Goal: Find specific page/section: Find specific page/section

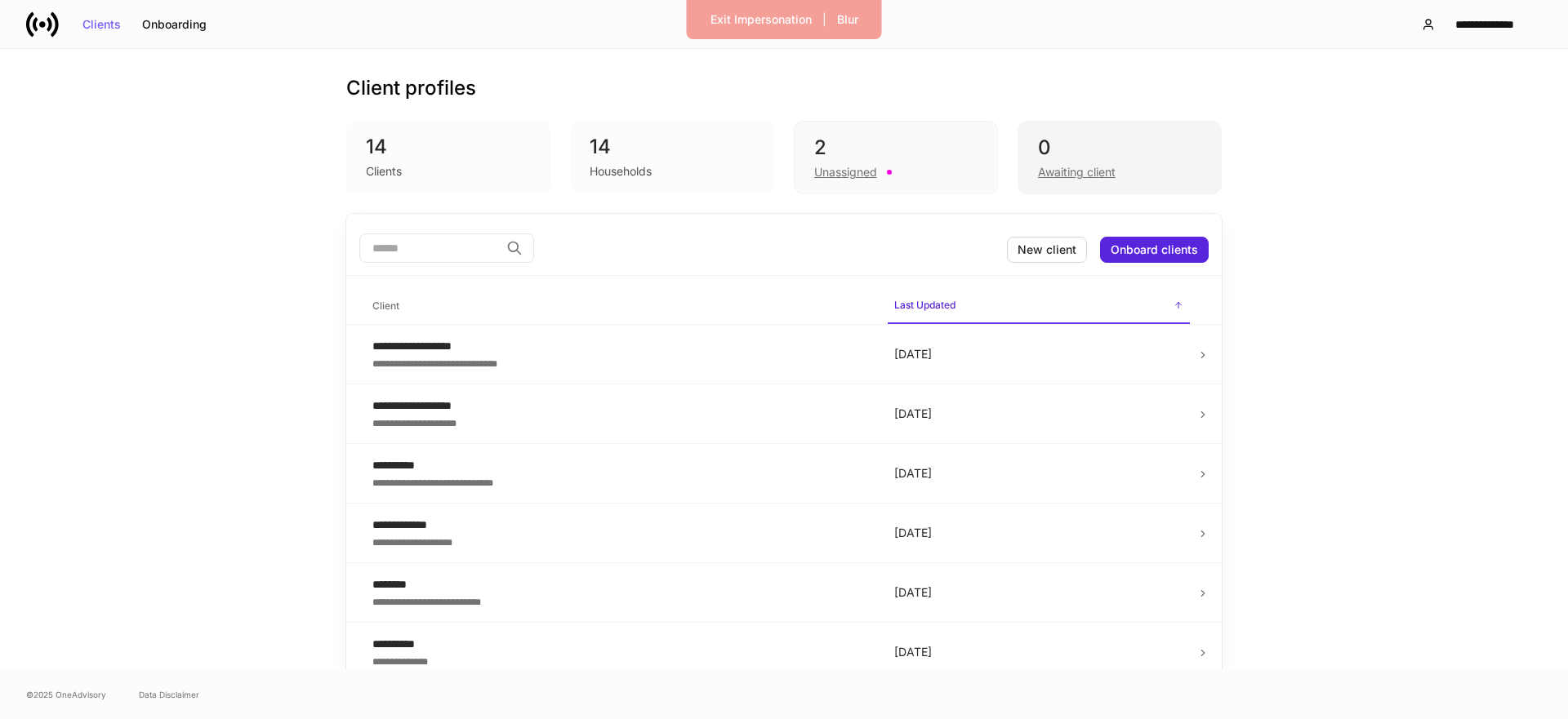
click at [1077, 168] on div "Awaiting client" at bounding box center [1077, 172] width 77 height 17
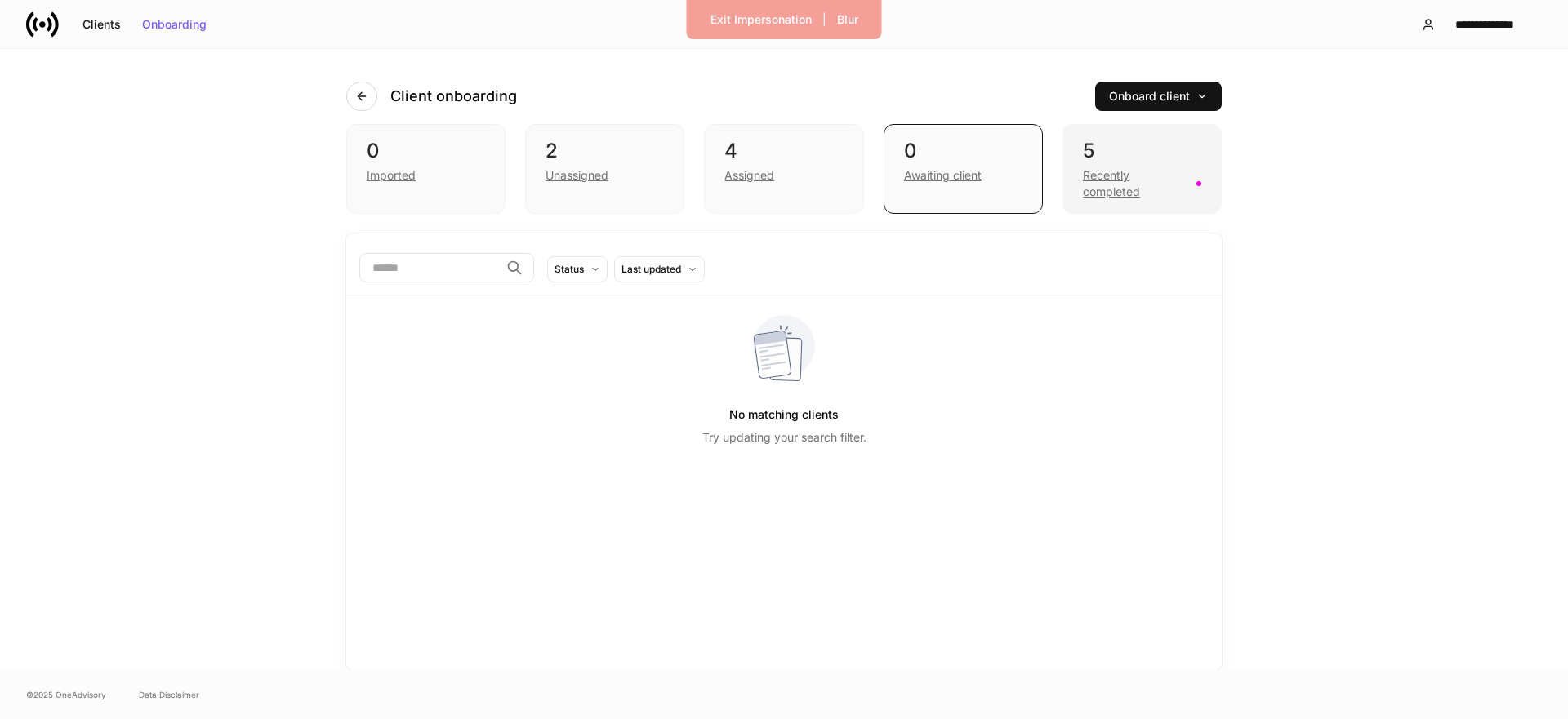
click at [1153, 177] on div "Recently completed" at bounding box center [1135, 183] width 103 height 32
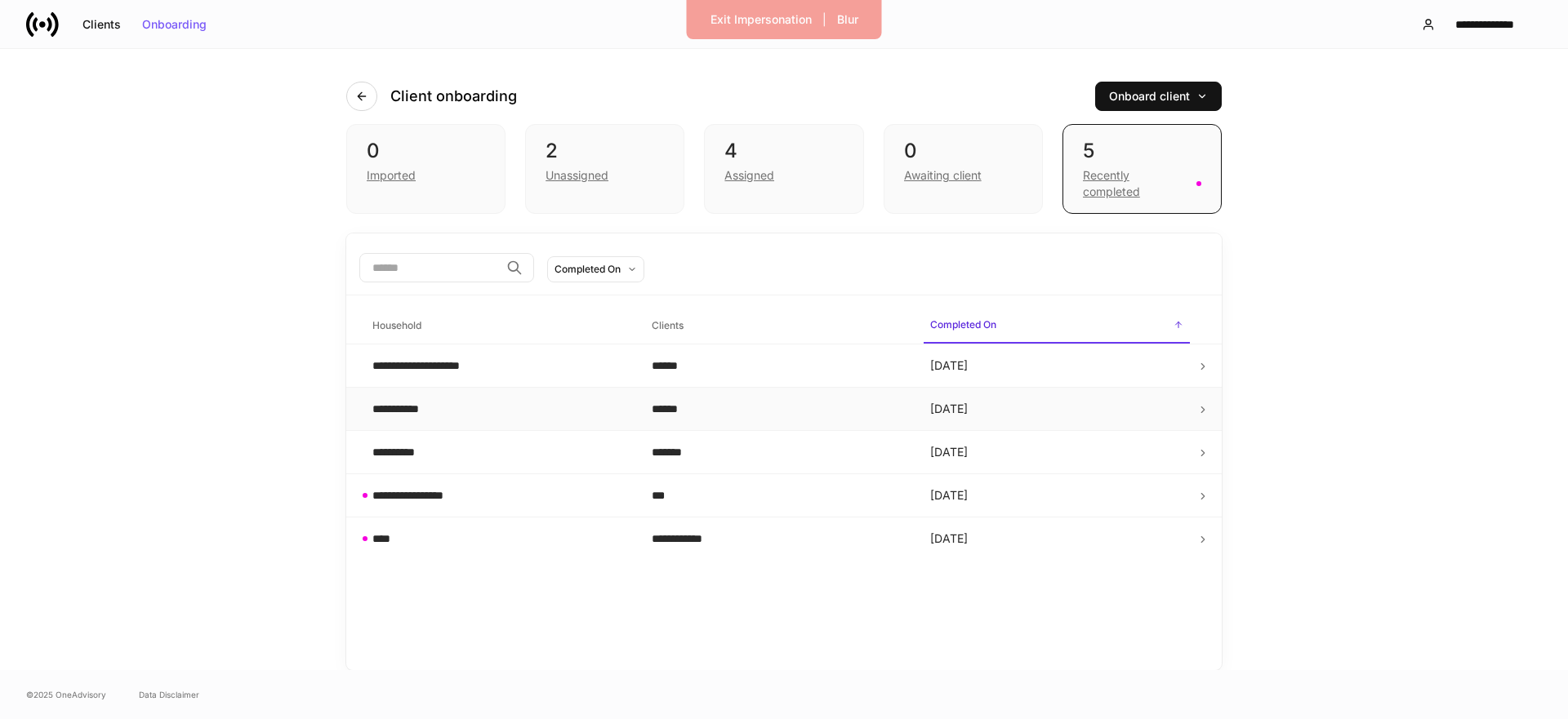
click at [498, 416] on div "**********" at bounding box center [499, 409] width 253 height 17
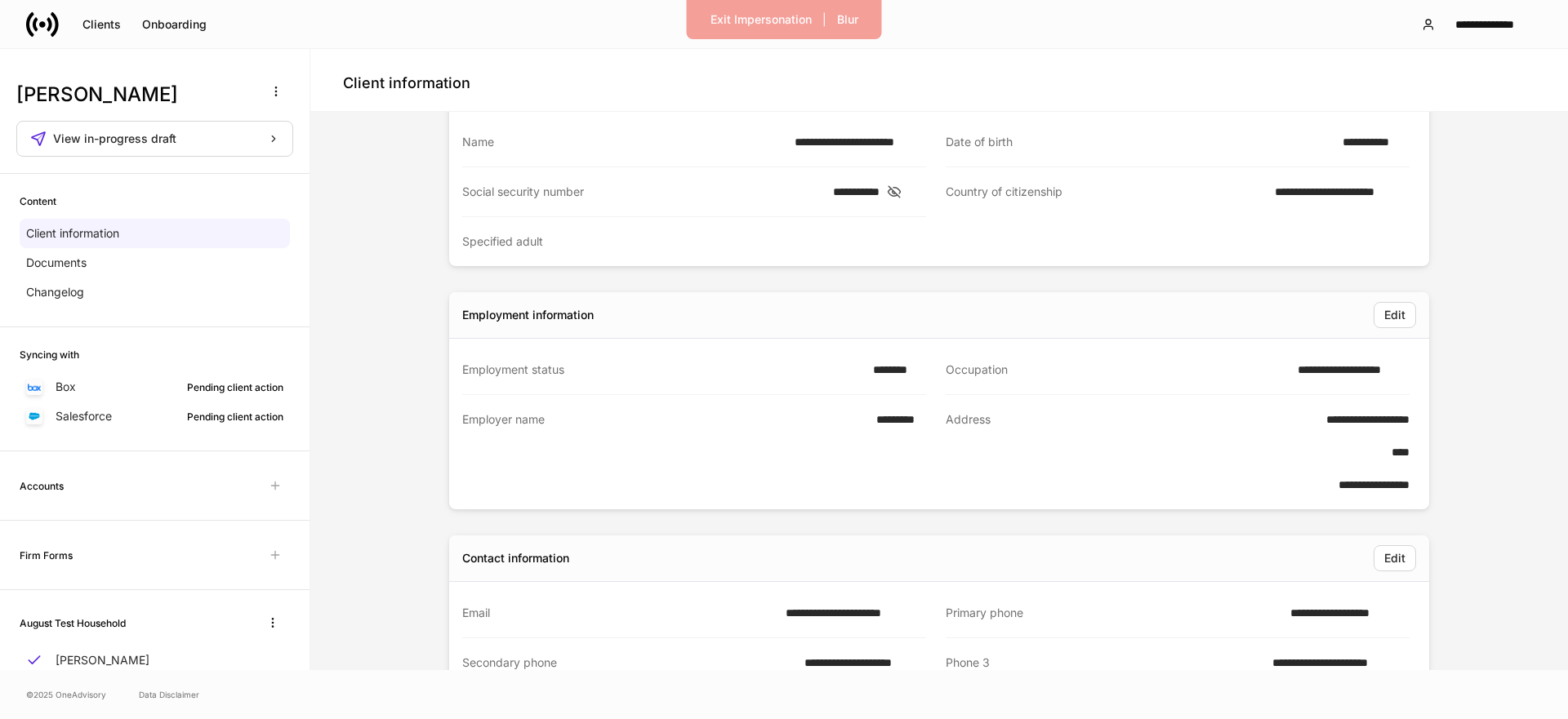
scroll to position [157, 0]
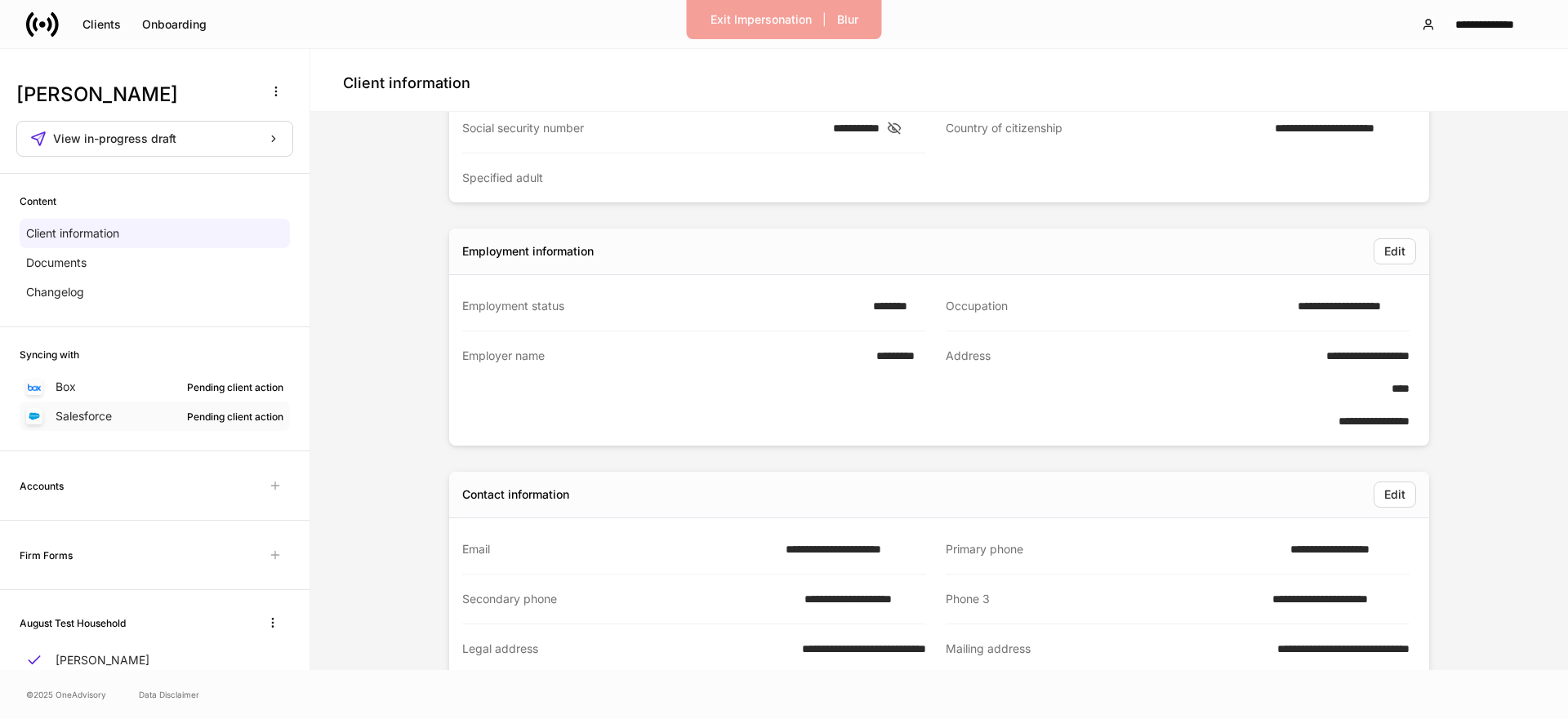
click at [204, 414] on div "Pending client action" at bounding box center [235, 417] width 97 height 16
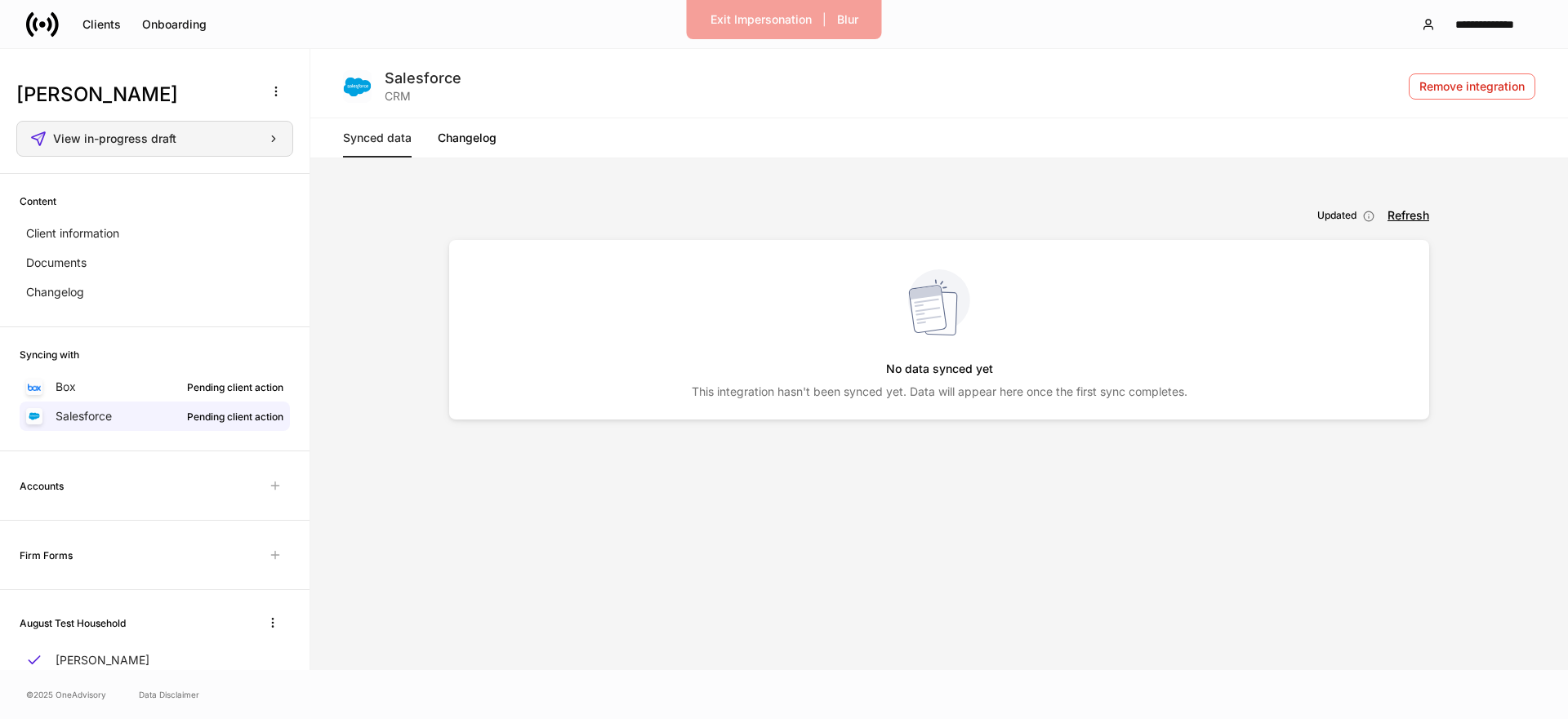
click at [118, 133] on span "View in-progress draft" at bounding box center [115, 138] width 124 height 11
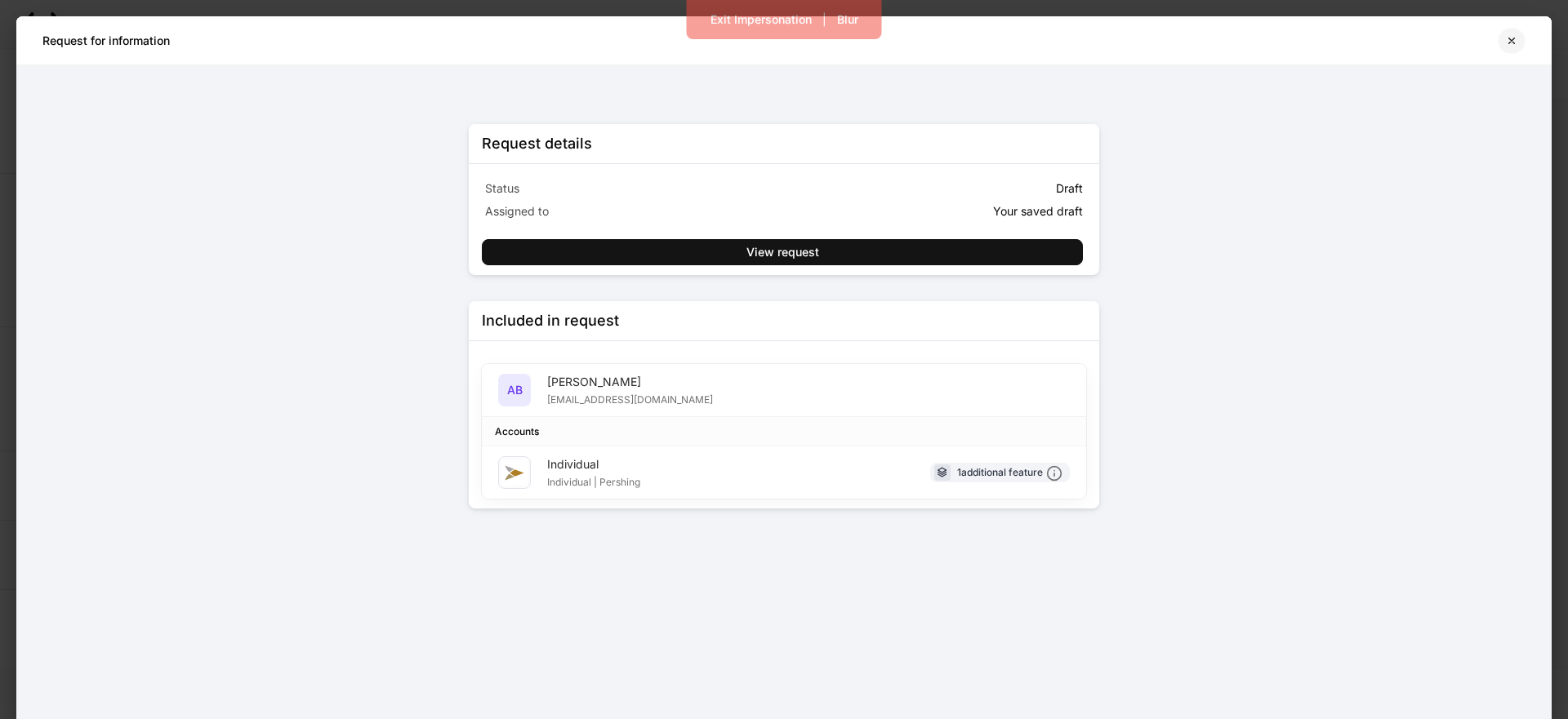
click at [1519, 30] on button "button" at bounding box center [1511, 41] width 28 height 26
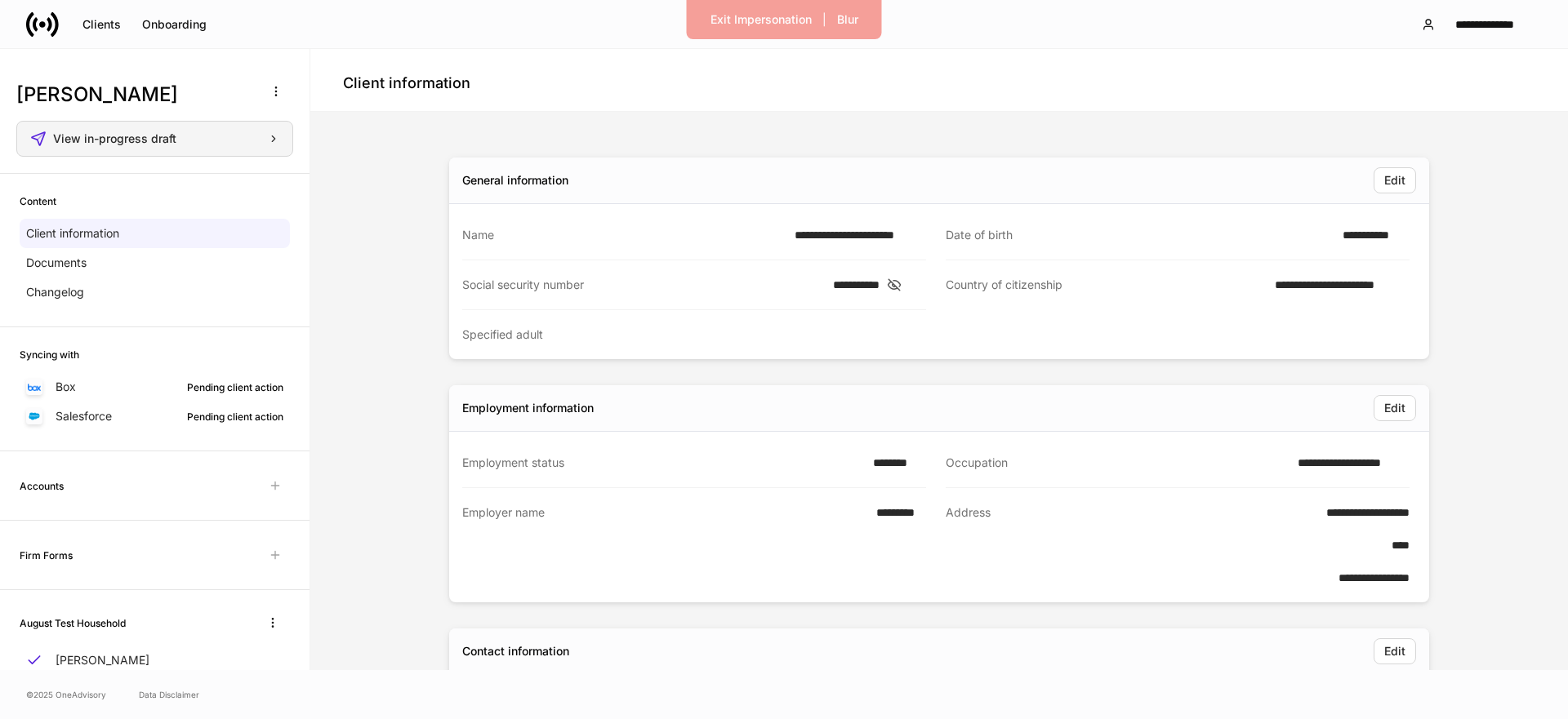
scroll to position [52, 0]
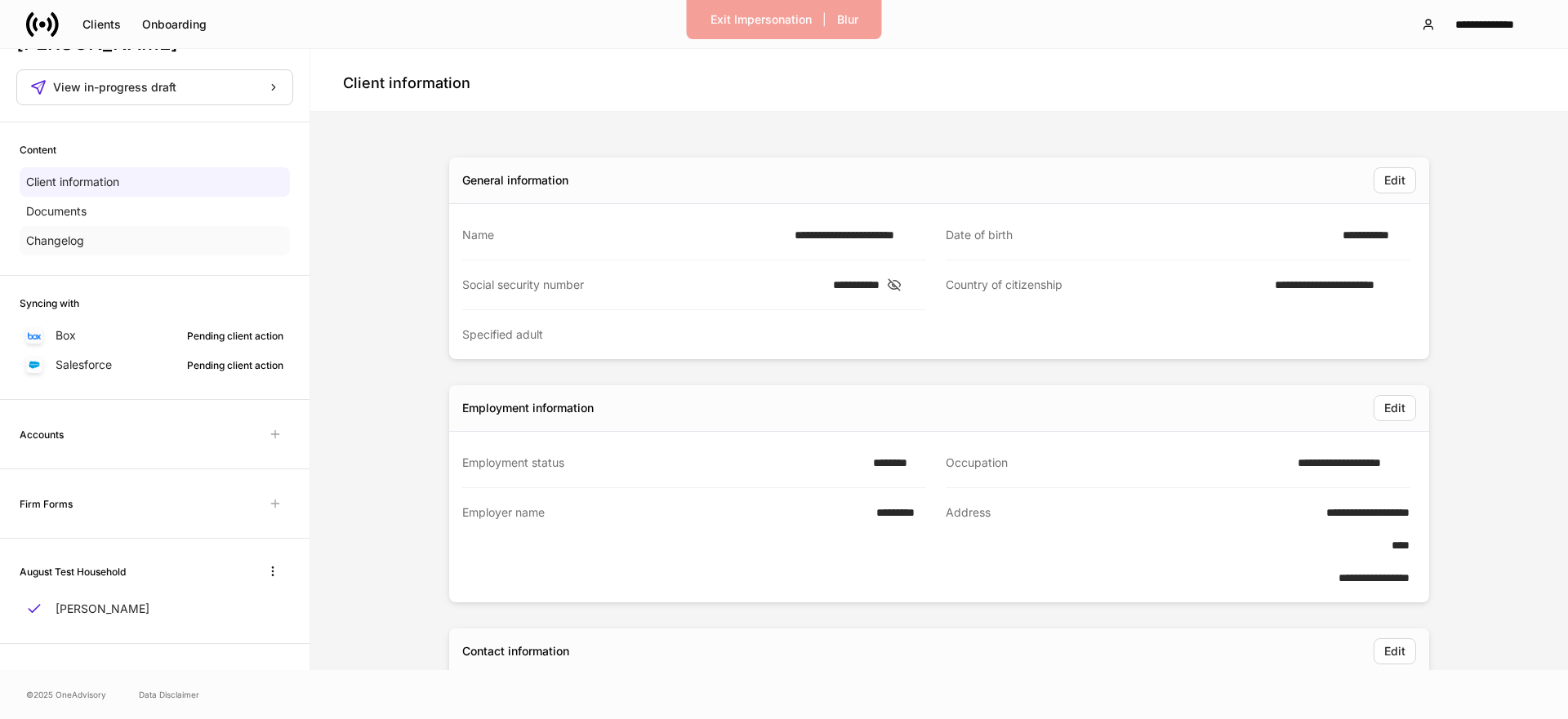
click at [112, 236] on div "Changelog" at bounding box center [154, 241] width 270 height 29
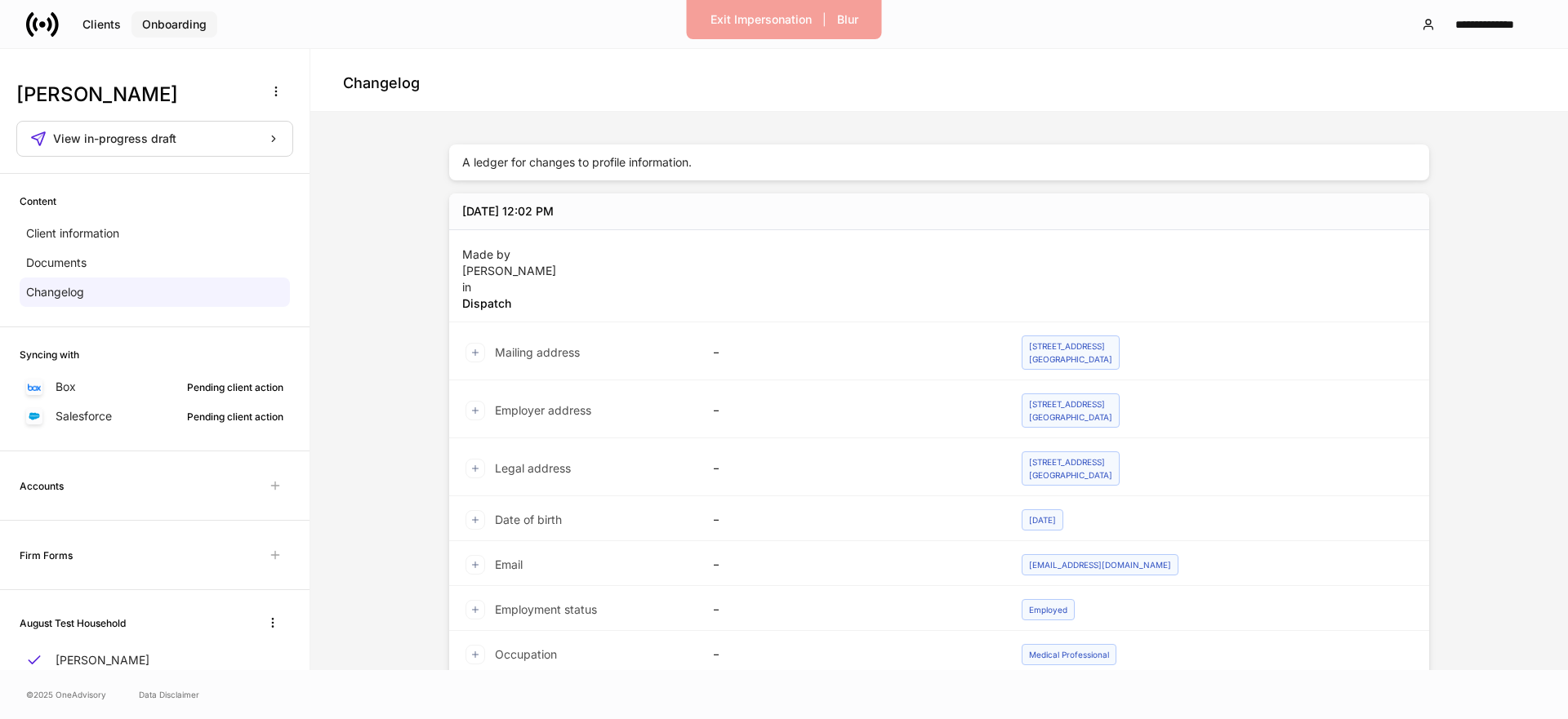
click at [192, 19] on div "Onboarding" at bounding box center [174, 24] width 65 height 11
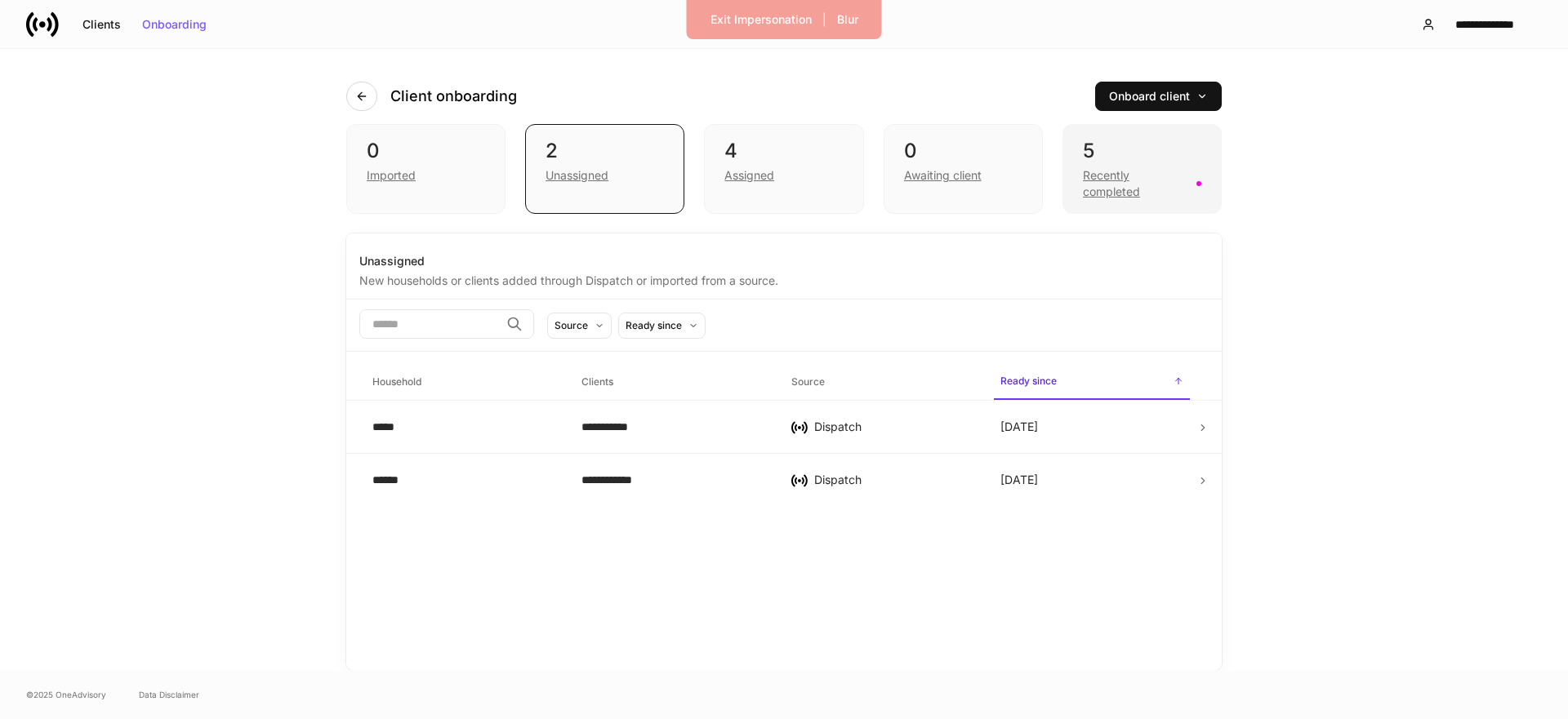
click at [1158, 197] on div "Recently completed" at bounding box center [1135, 183] width 103 height 32
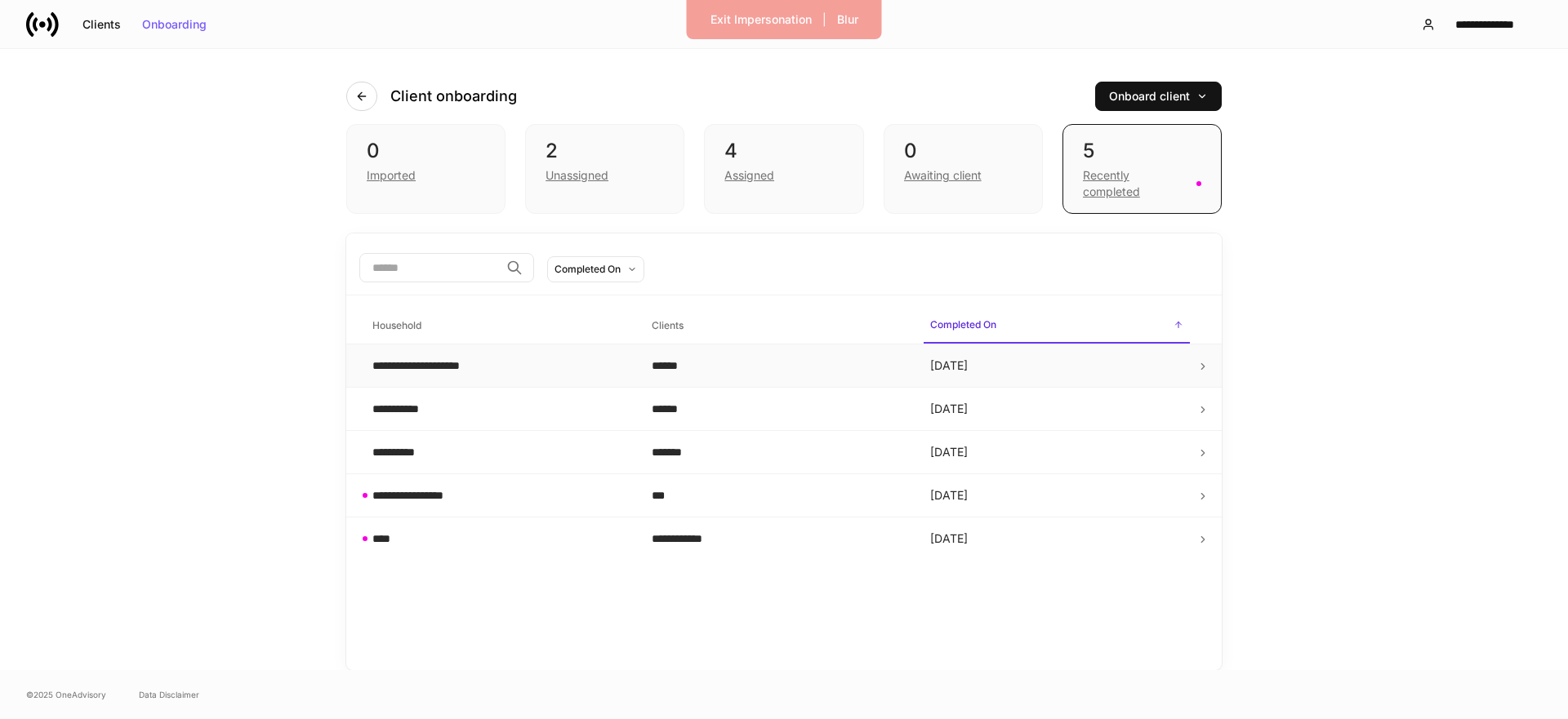
click at [630, 374] on td "**********" at bounding box center [499, 366] width 279 height 43
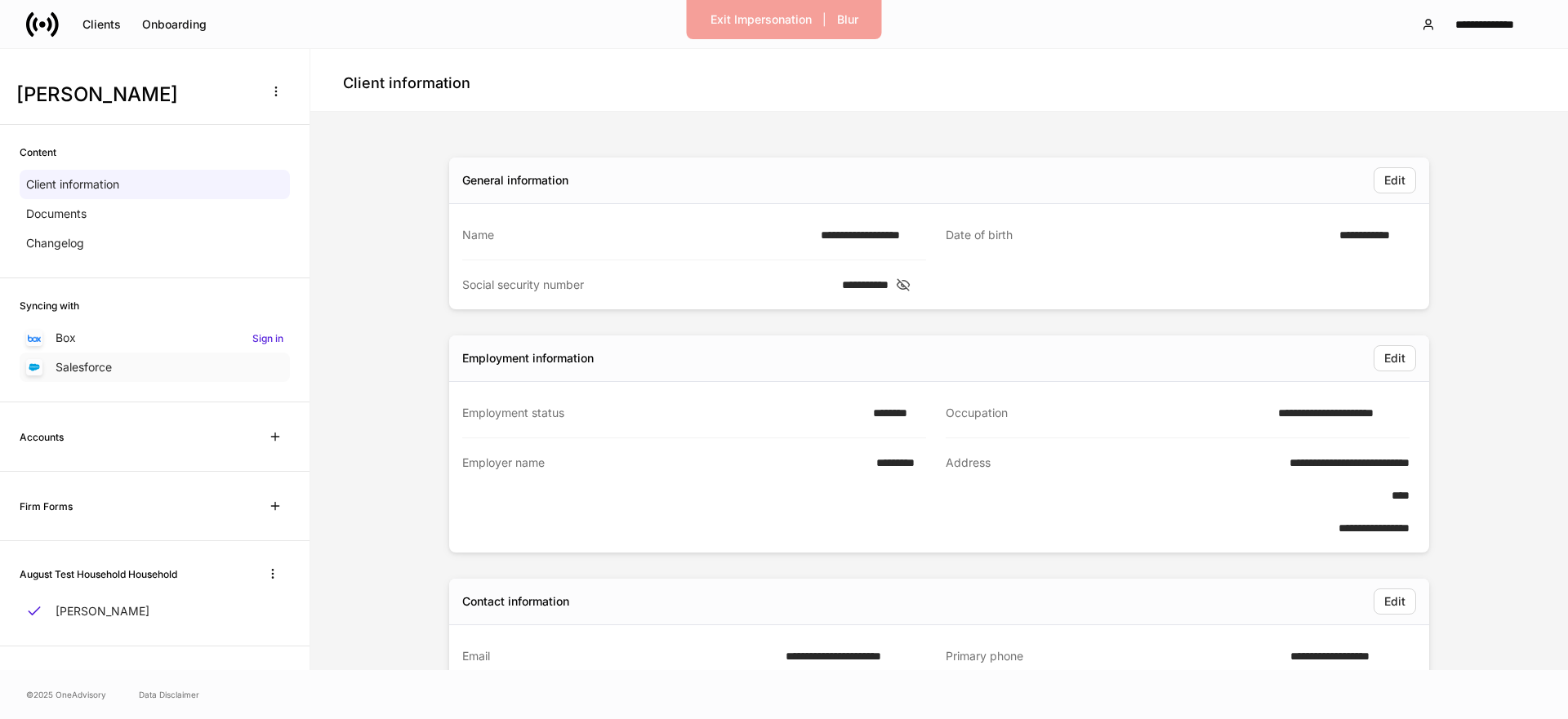
click at [85, 366] on p "Salesforce" at bounding box center [83, 368] width 56 height 17
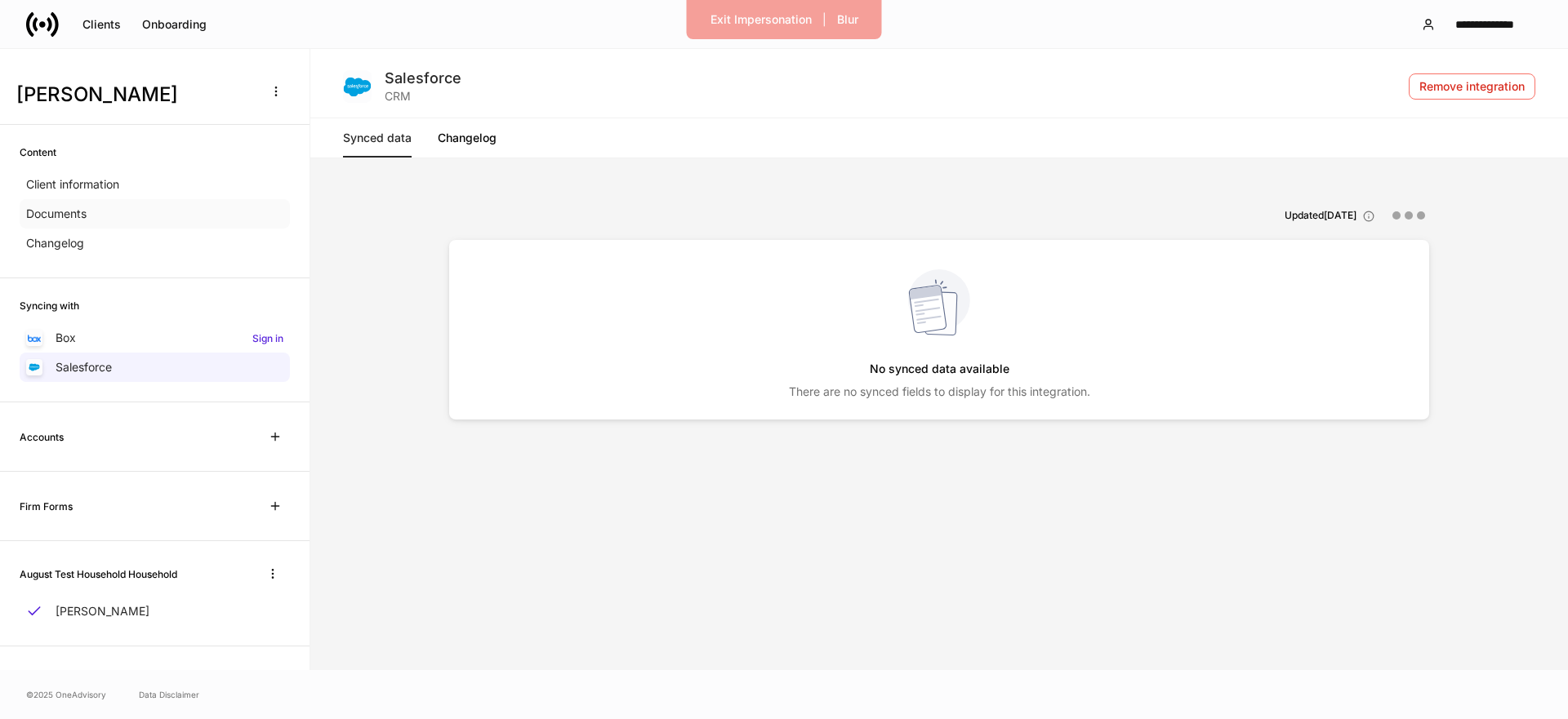
click at [124, 215] on div "Documents" at bounding box center [154, 214] width 270 height 29
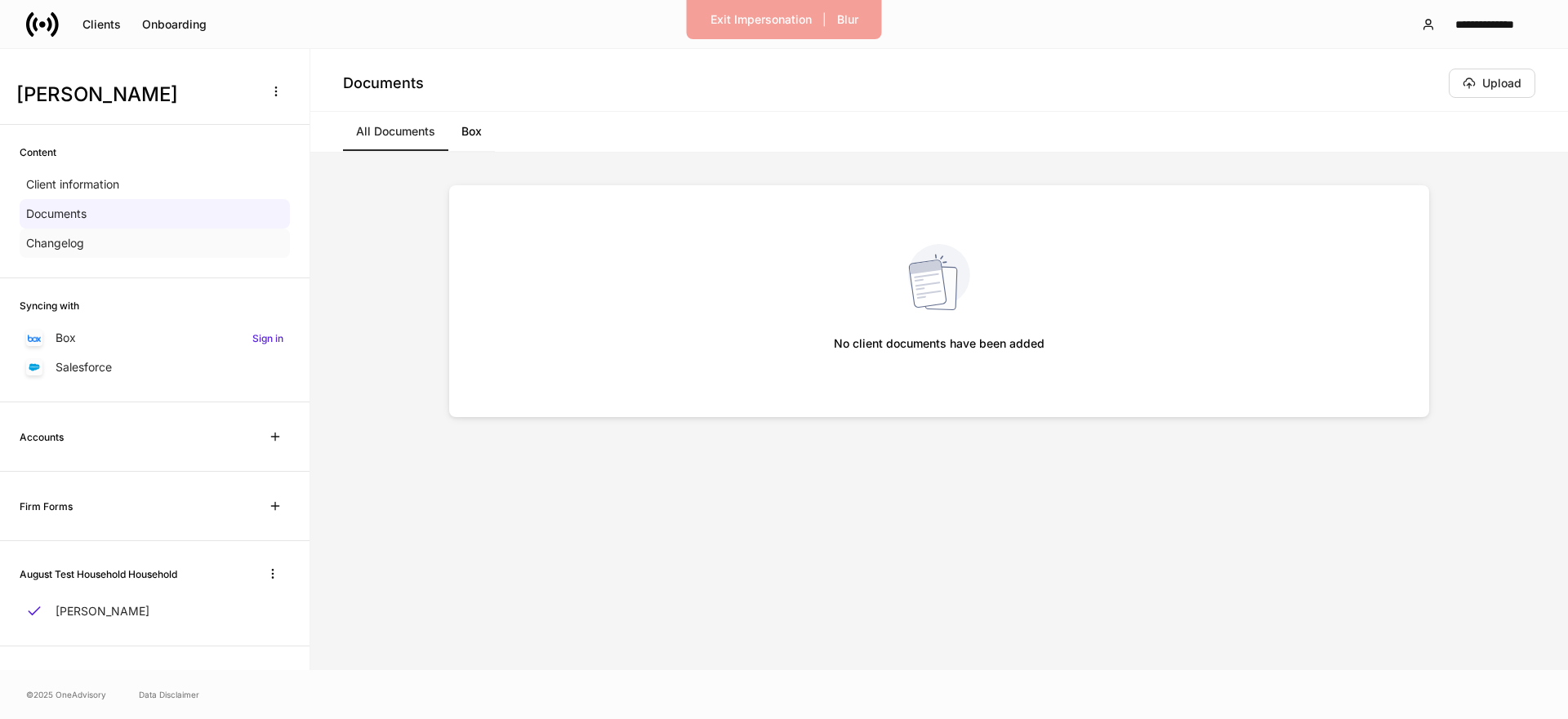
click at [114, 247] on div "Changelog" at bounding box center [154, 243] width 270 height 29
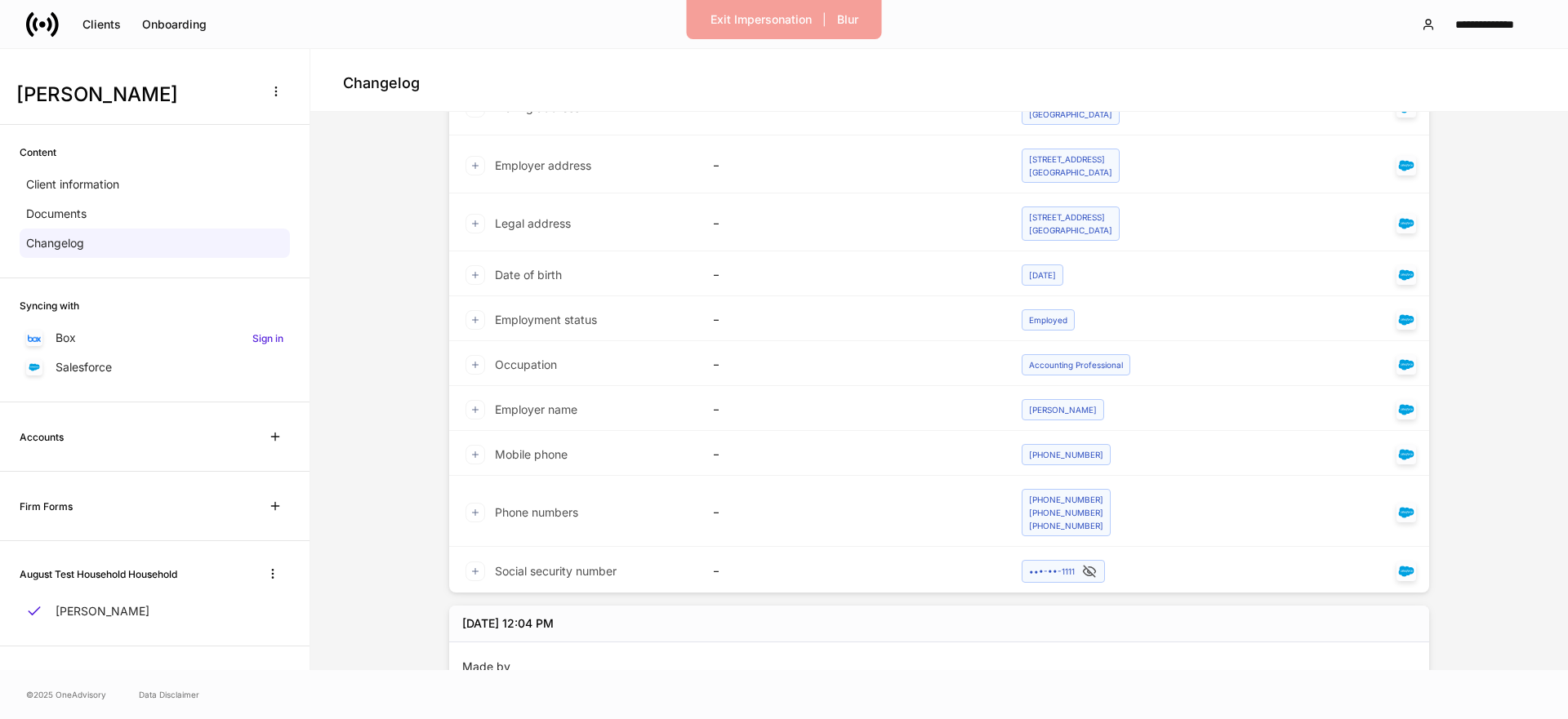
scroll to position [431, 0]
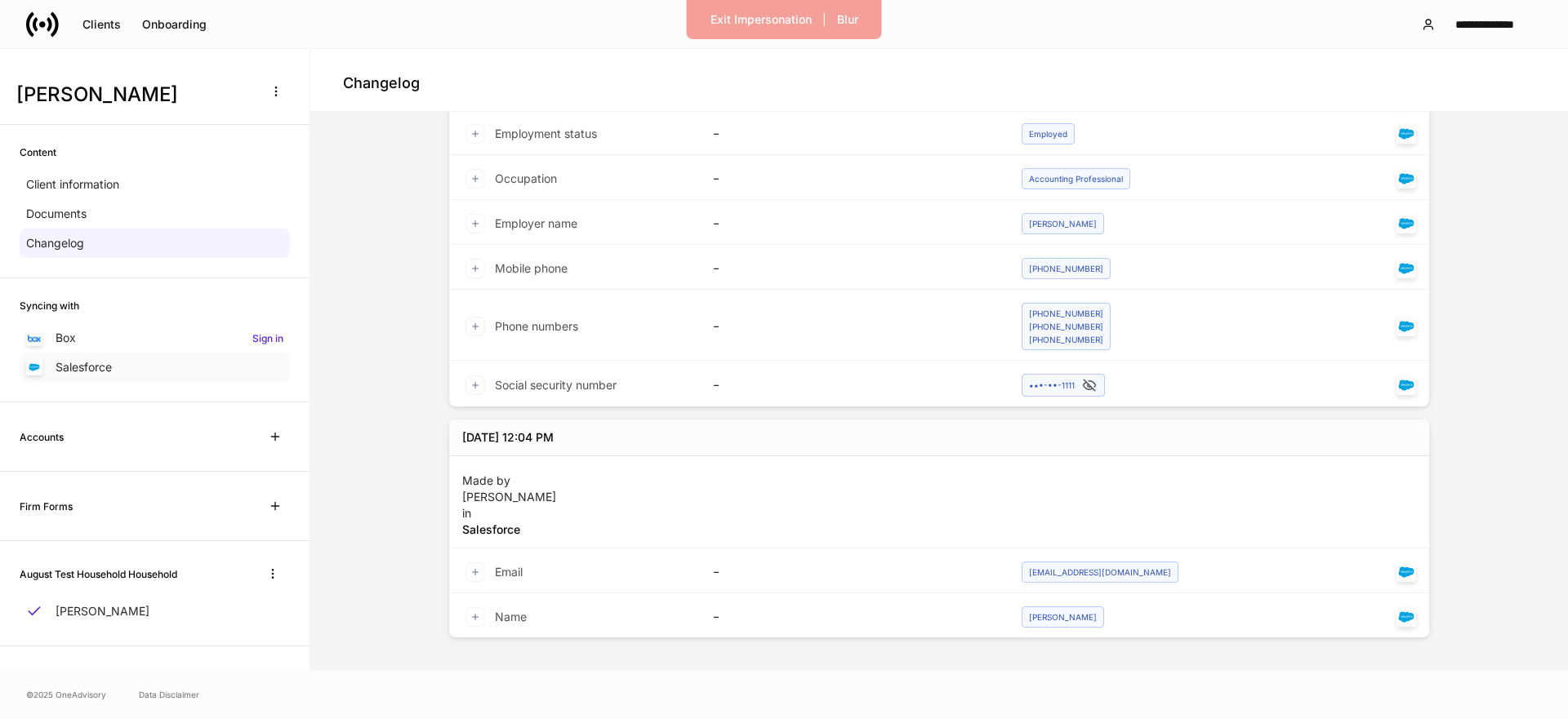
click at [68, 374] on p "Salesforce" at bounding box center [83, 368] width 56 height 17
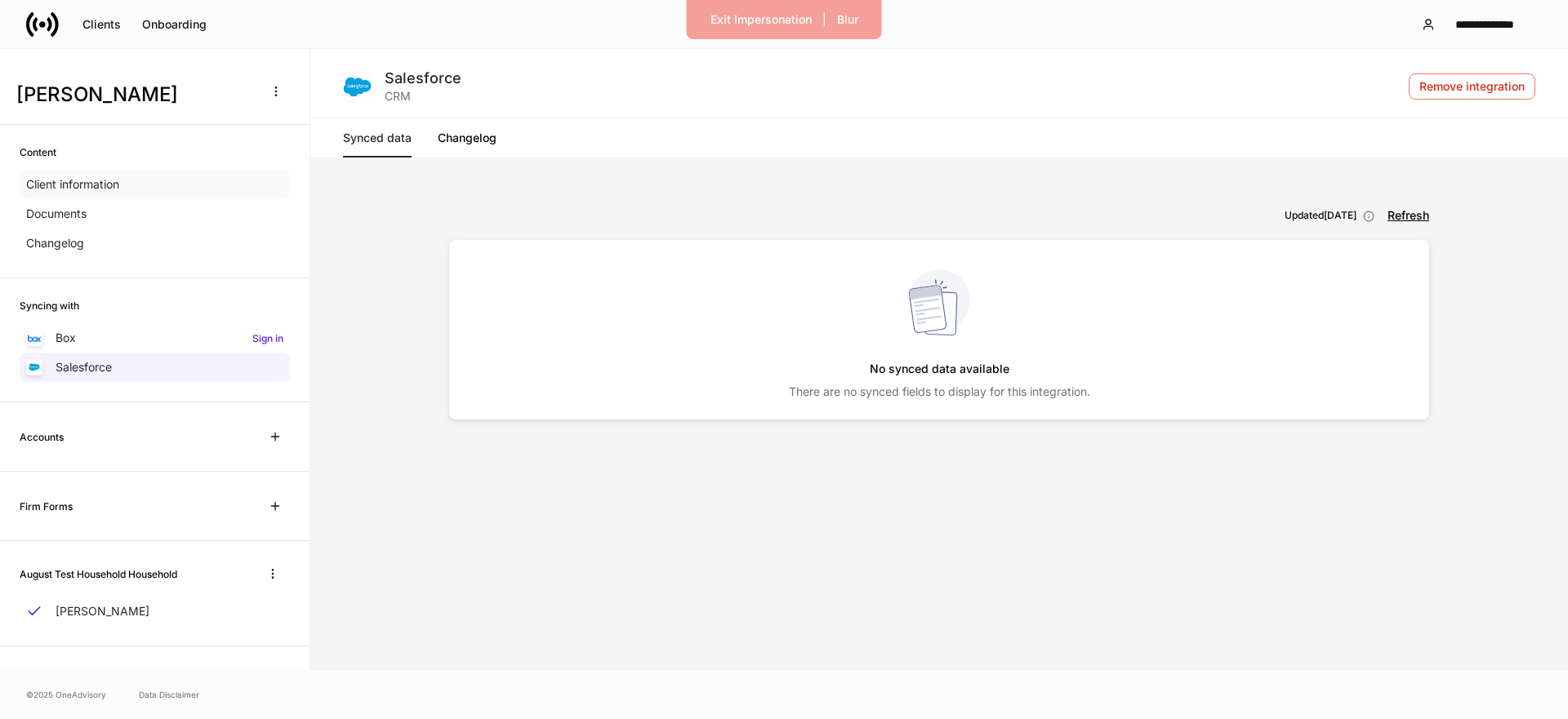
click at [131, 181] on div "Client information" at bounding box center [154, 184] width 270 height 29
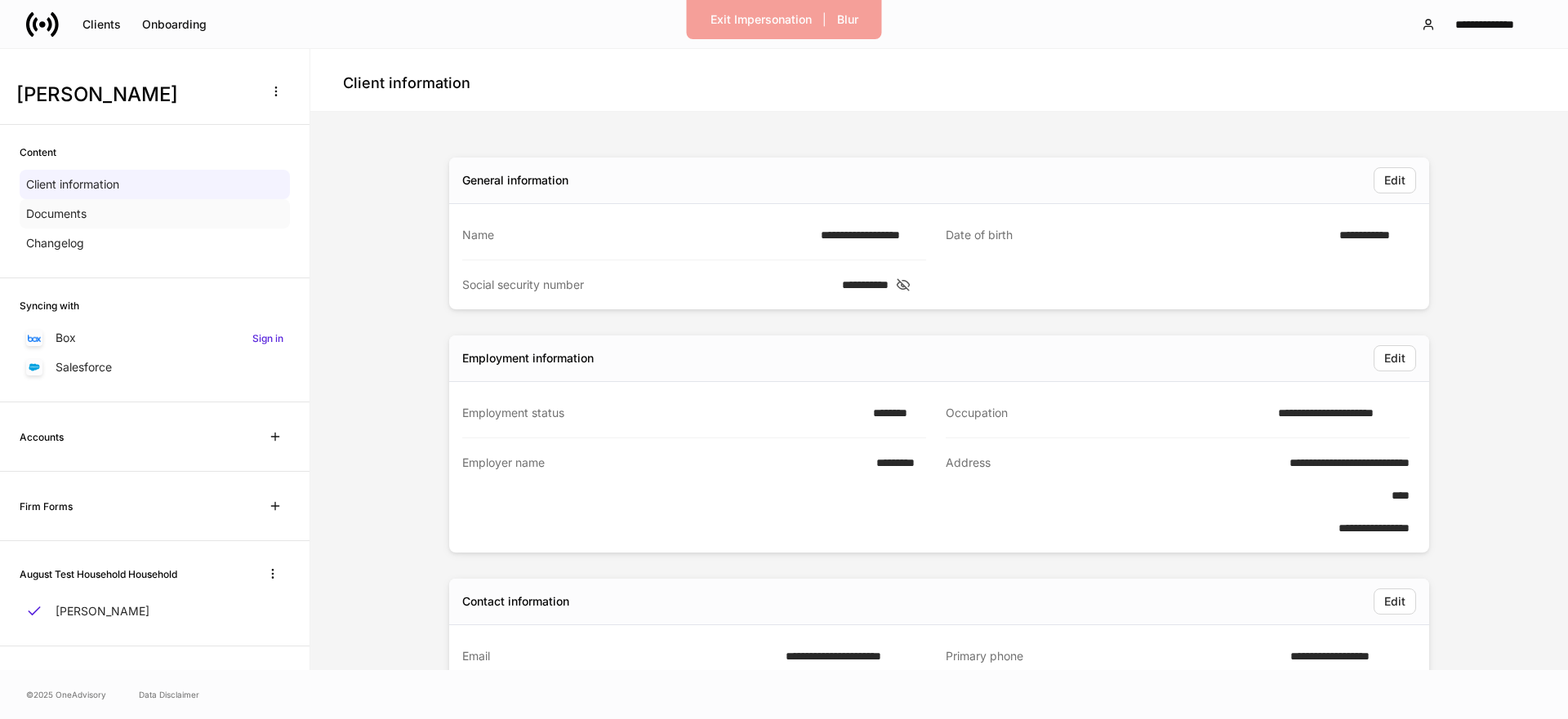
click at [108, 217] on div "Documents" at bounding box center [154, 214] width 270 height 29
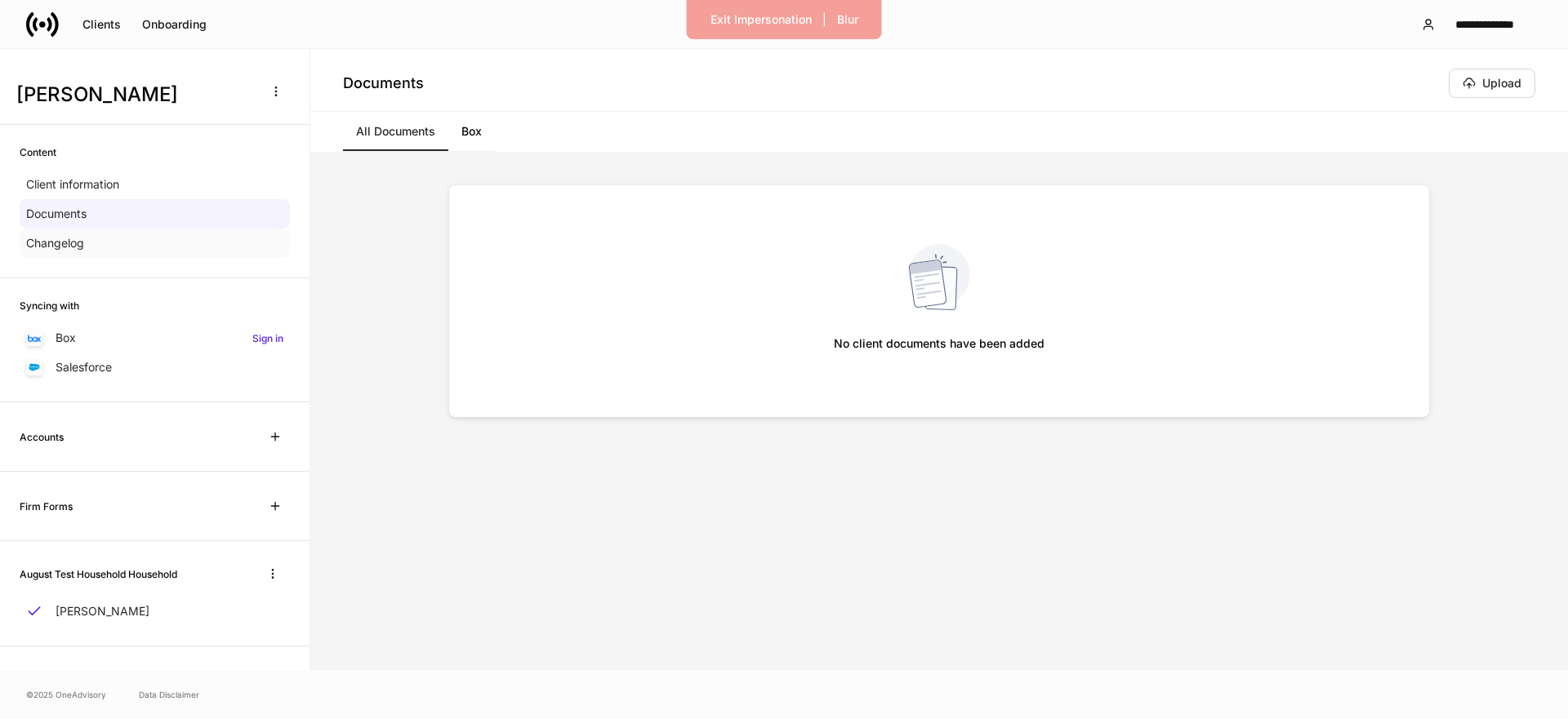
click at [85, 256] on div "Changelog" at bounding box center [154, 243] width 270 height 29
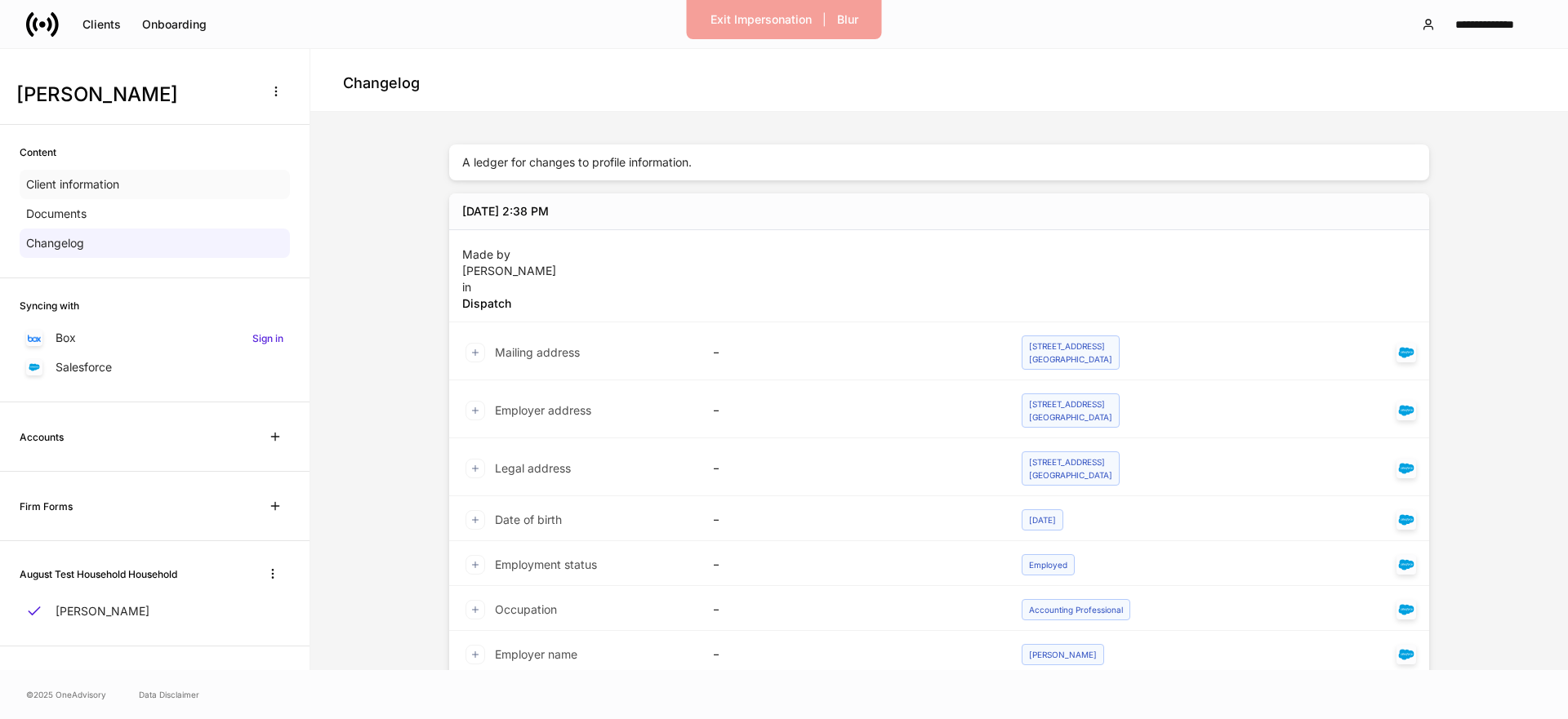
click at [81, 183] on p "Client information" at bounding box center [72, 184] width 93 height 17
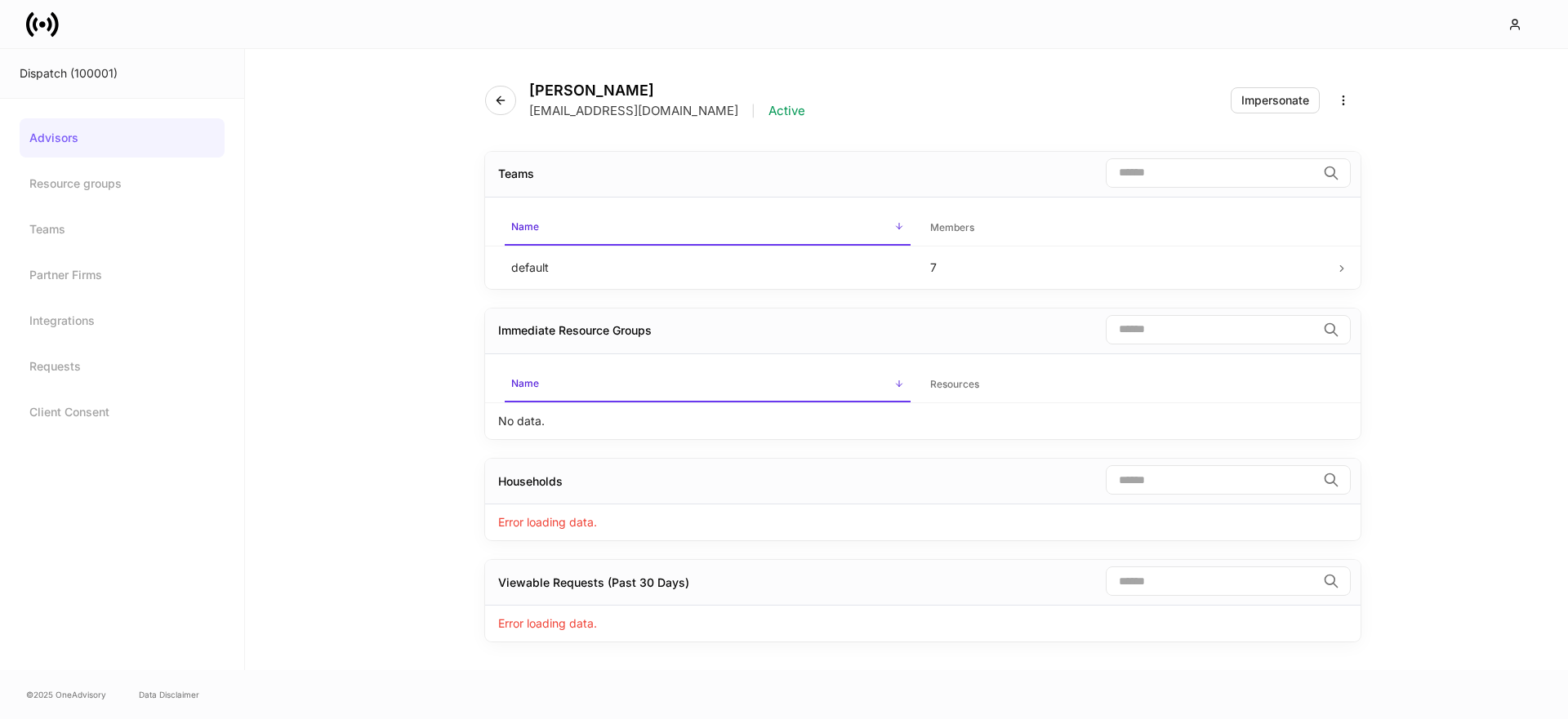
click at [28, 19] on icon at bounding box center [29, 23] width 8 height 25
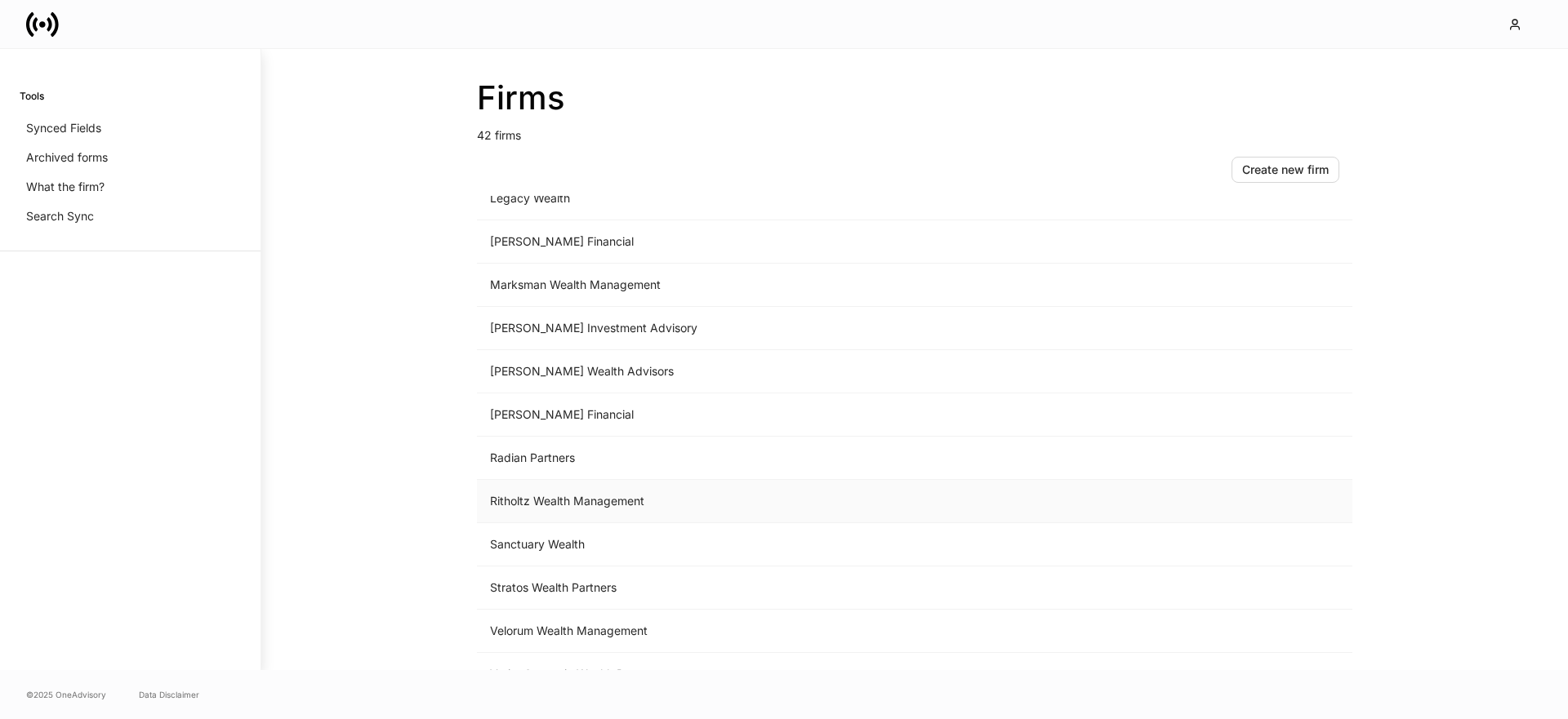
scroll to position [1299, 0]
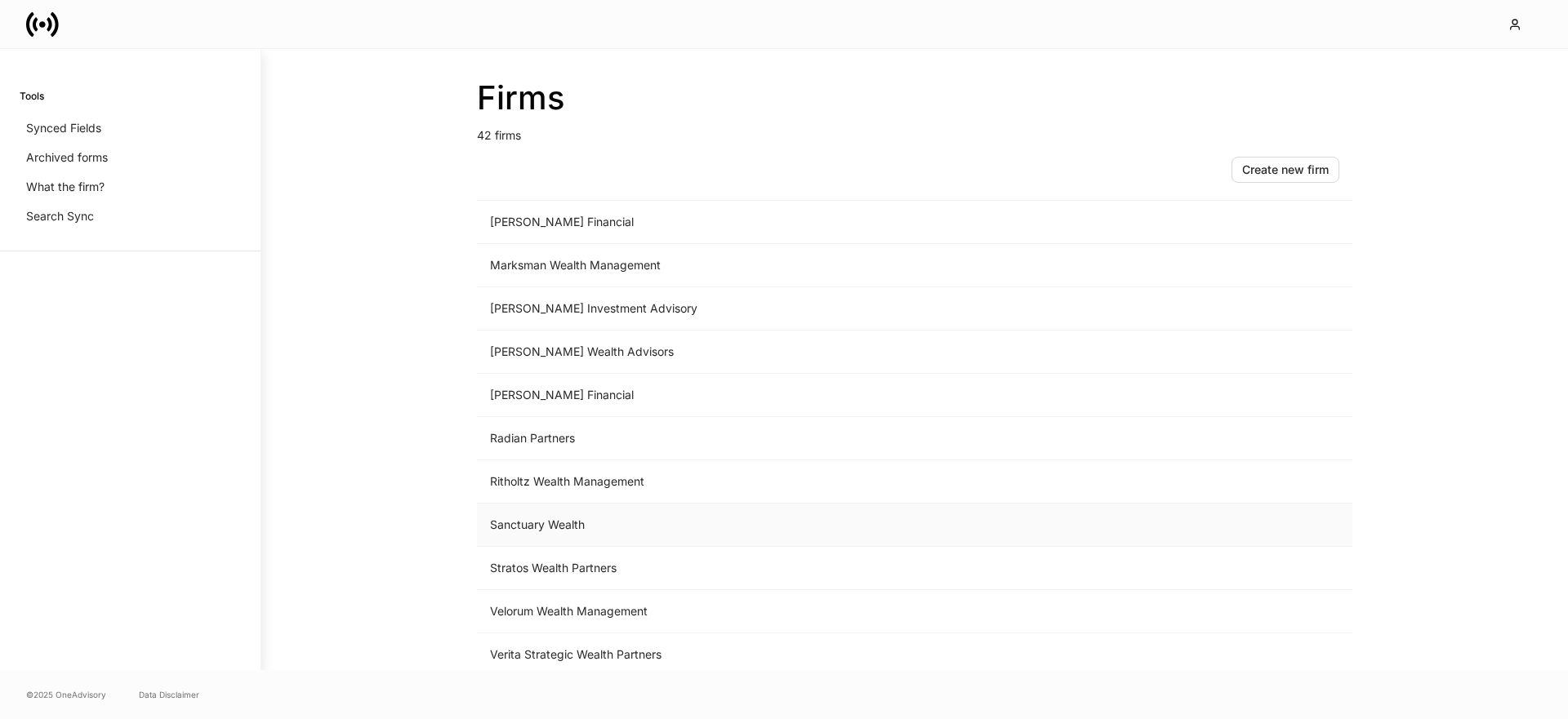
click at [568, 530] on td "Sanctuary Wealth" at bounding box center [778, 525] width 604 height 43
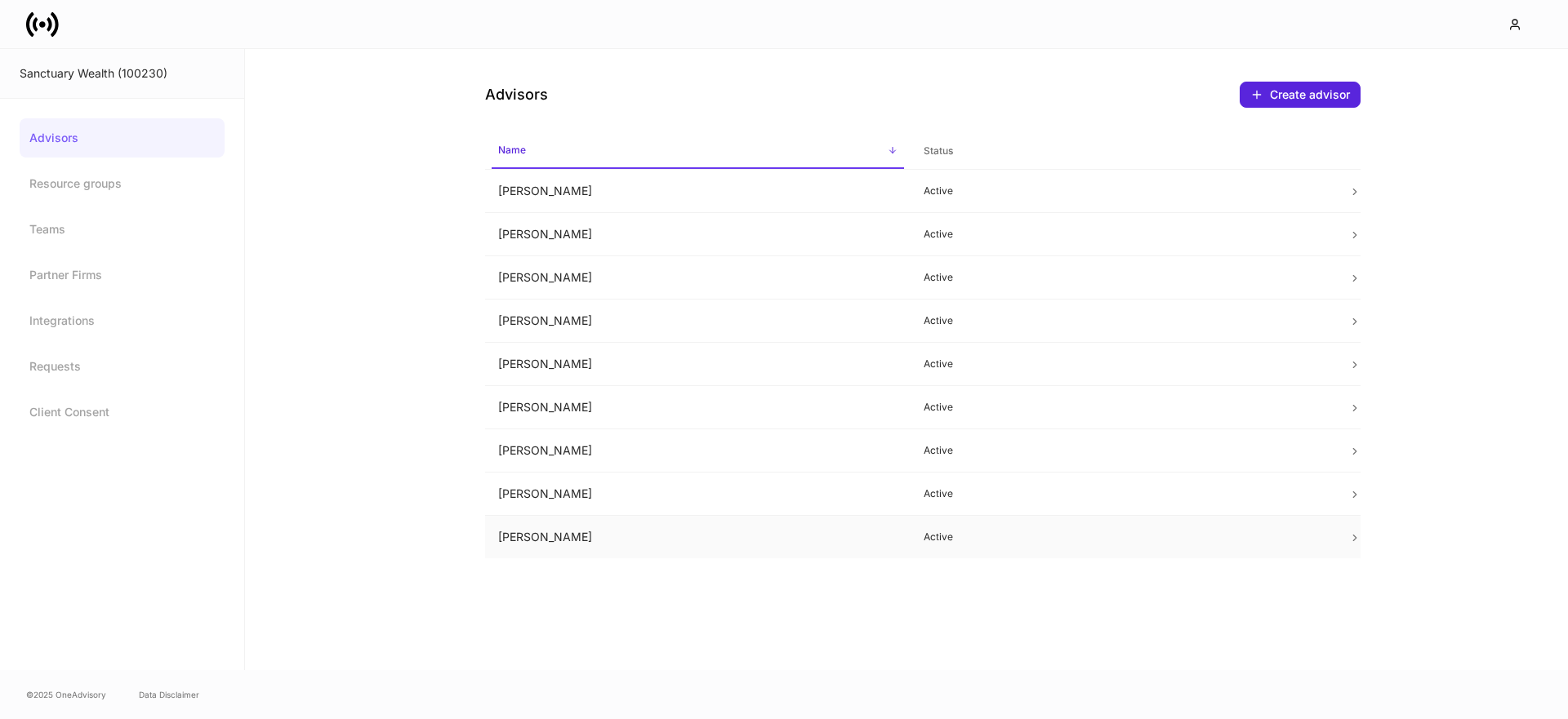
click at [572, 547] on td "Tim Smeal" at bounding box center [697, 537] width 425 height 43
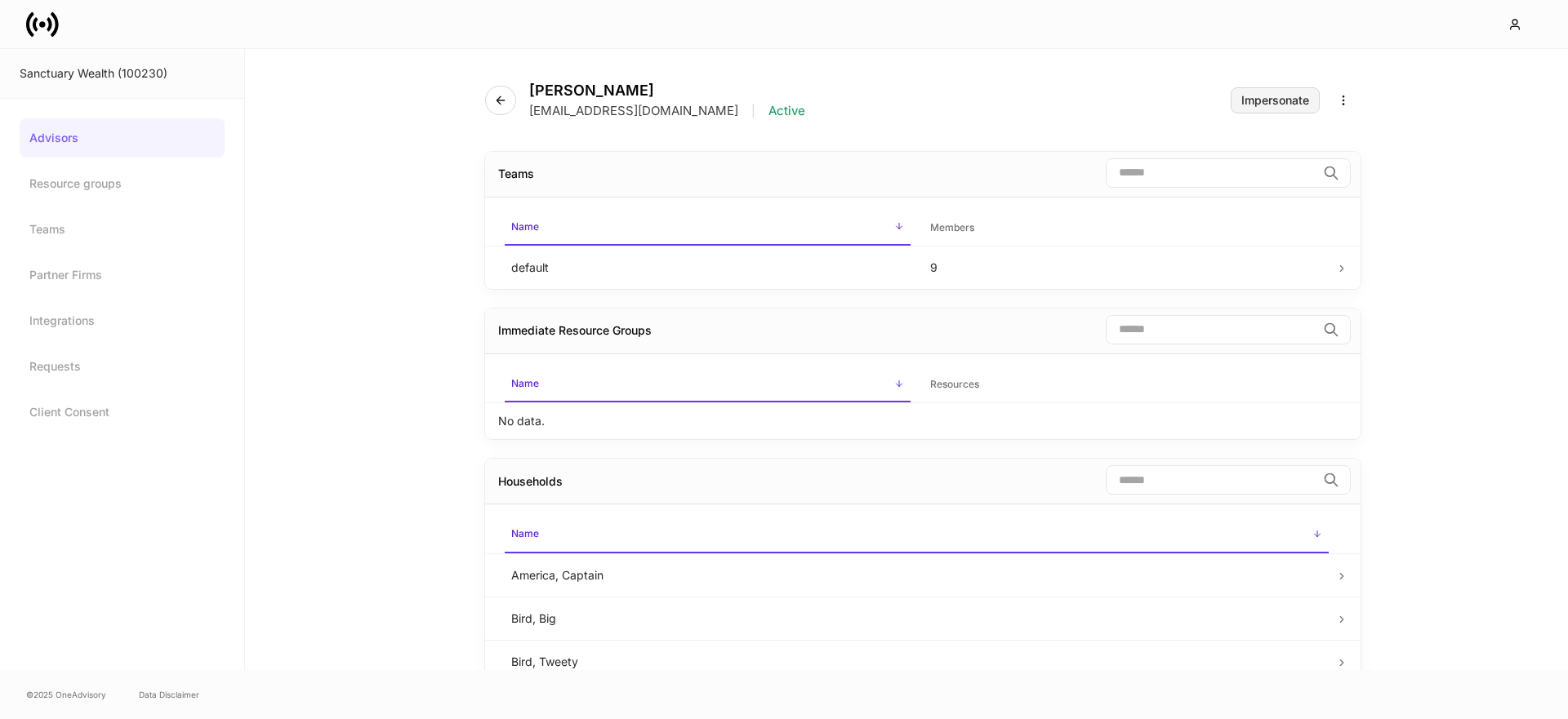
click at [1236, 103] on button "Impersonate" at bounding box center [1275, 100] width 89 height 26
click at [1283, 99] on div "Impersonate" at bounding box center [1275, 100] width 68 height 11
